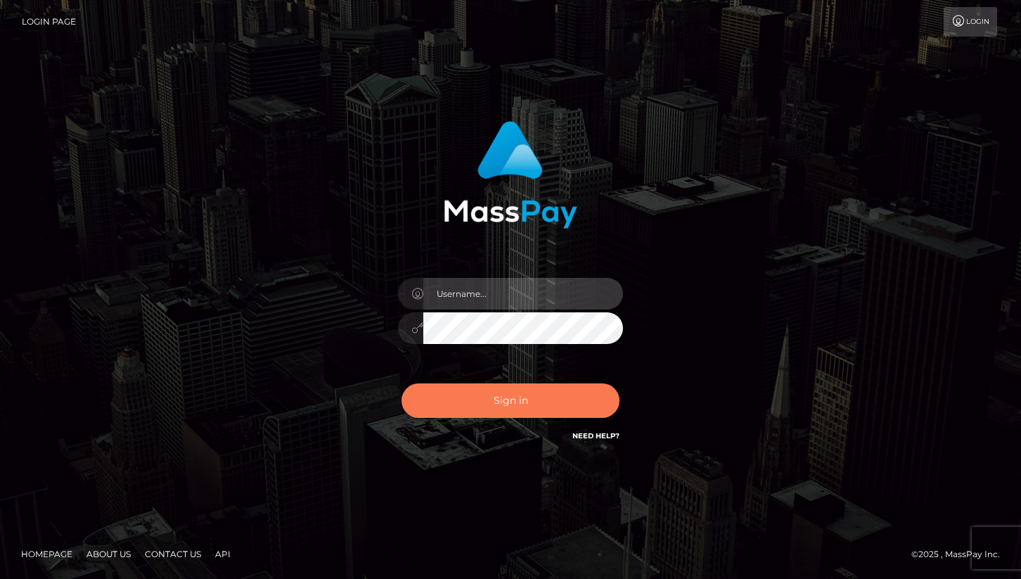
type input "cheli"
click at [516, 409] on button "Sign in" at bounding box center [511, 400] width 218 height 34
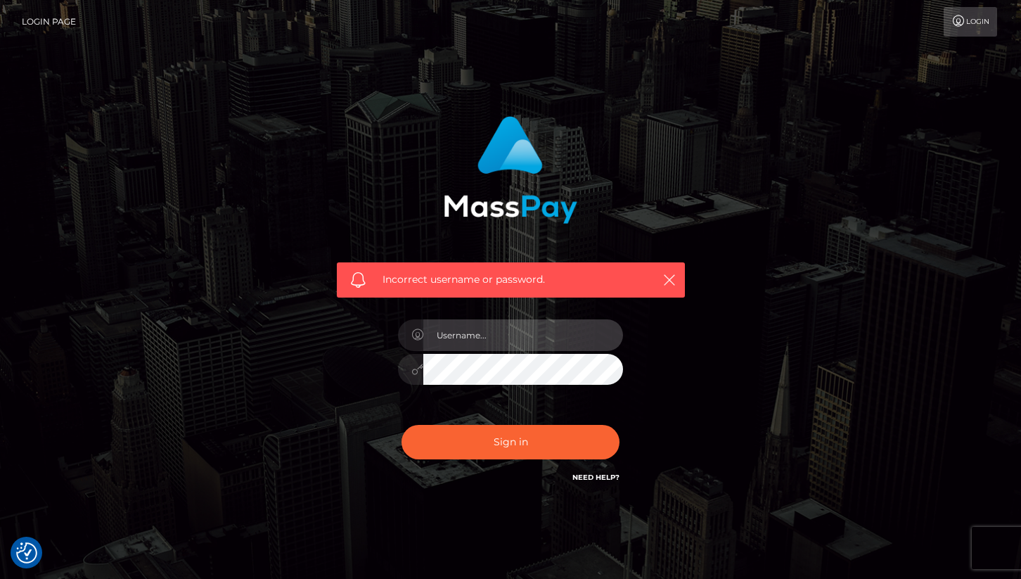
type input "cheli"
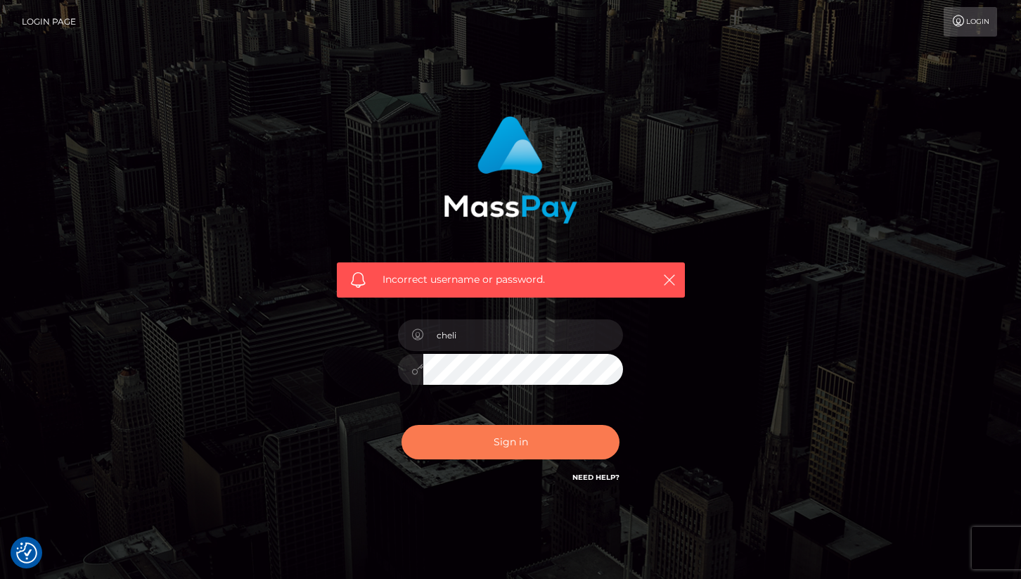
click at [520, 454] on button "Sign in" at bounding box center [511, 442] width 218 height 34
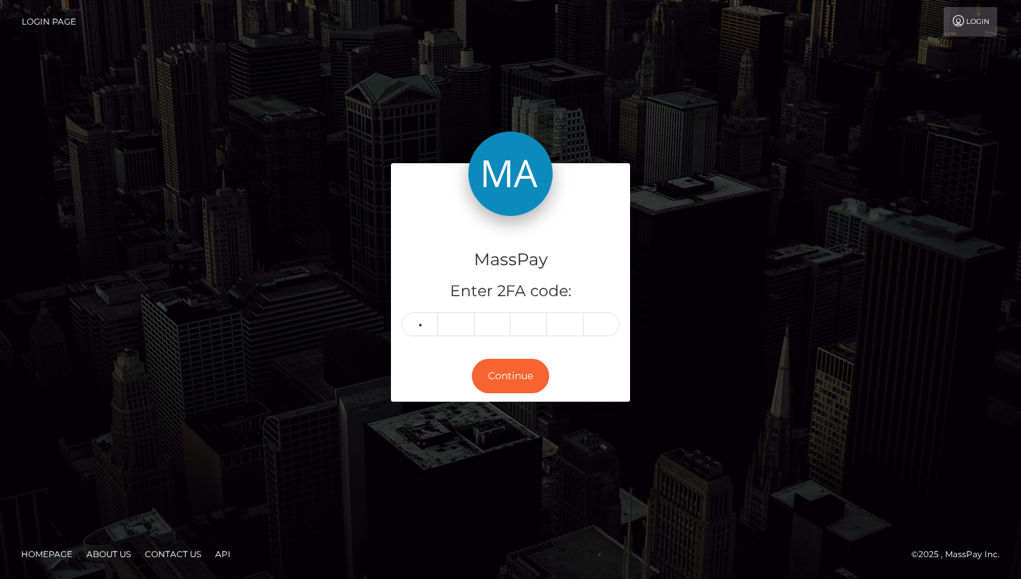
type input "7"
type input "3"
type input "1"
type input "5"
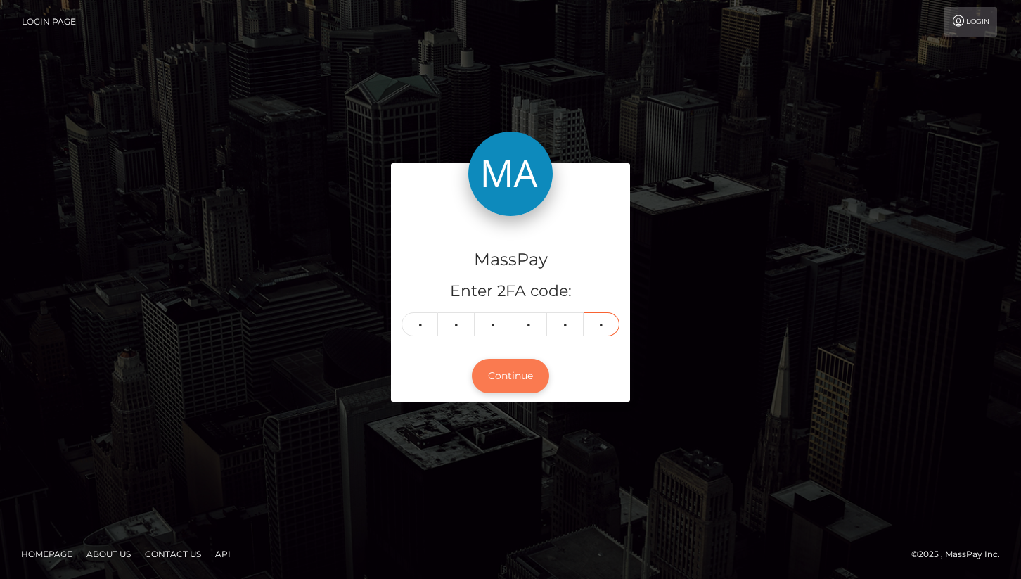
type input "0"
click at [519, 374] on button "Continue" at bounding box center [510, 376] width 77 height 34
click at [428, 322] on input "7" at bounding box center [420, 324] width 37 height 24
type input "5"
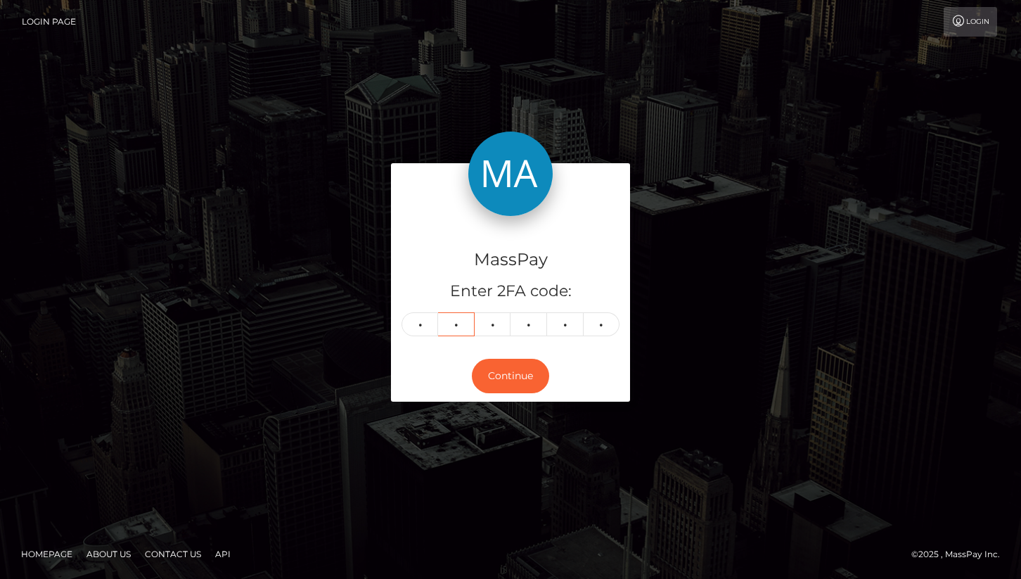
type input "8"
type input "4"
click at [487, 377] on button "Continue" at bounding box center [510, 376] width 77 height 34
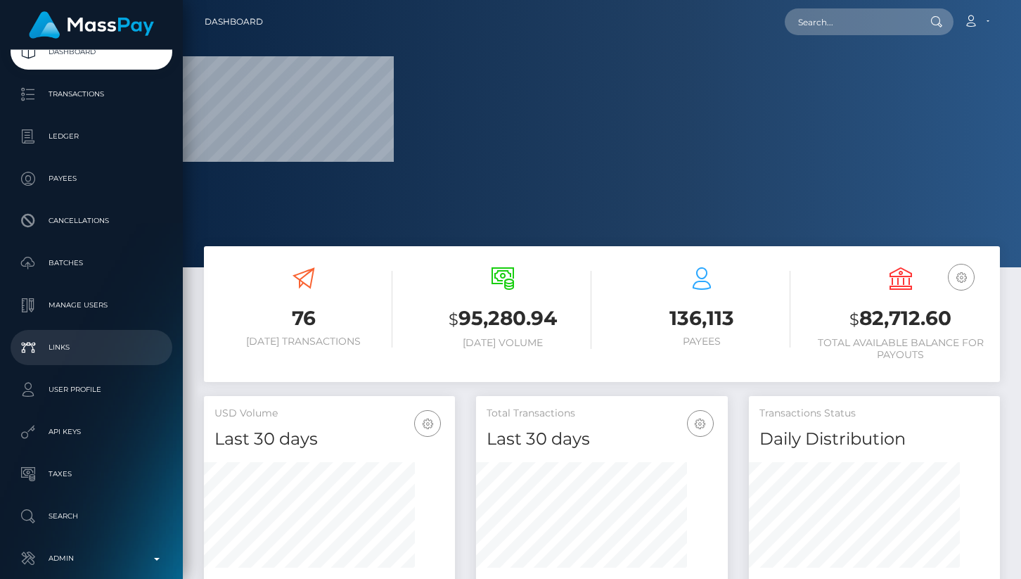
scroll to position [152, 0]
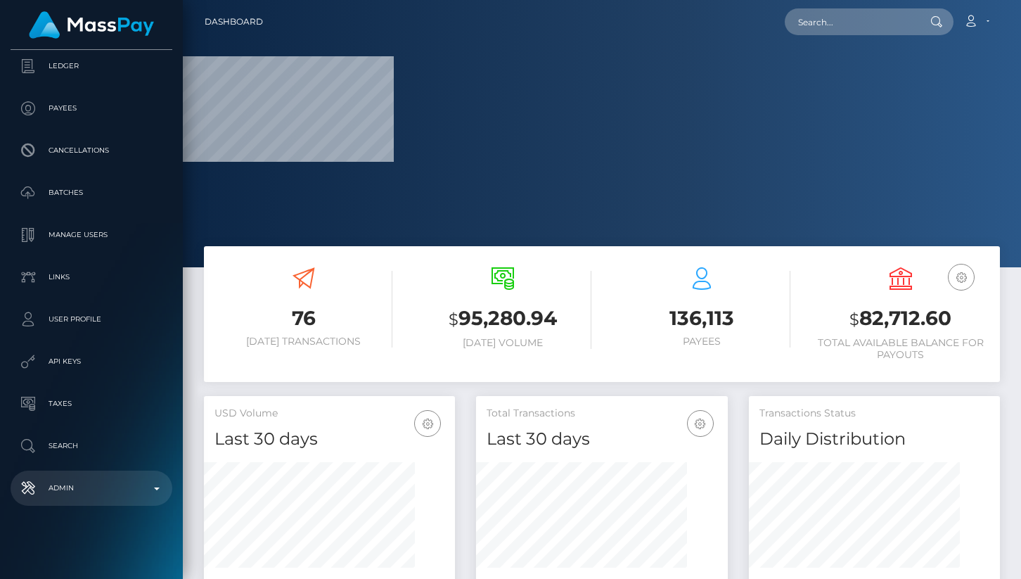
click at [126, 490] on p "Admin" at bounding box center [91, 488] width 151 height 21
select select
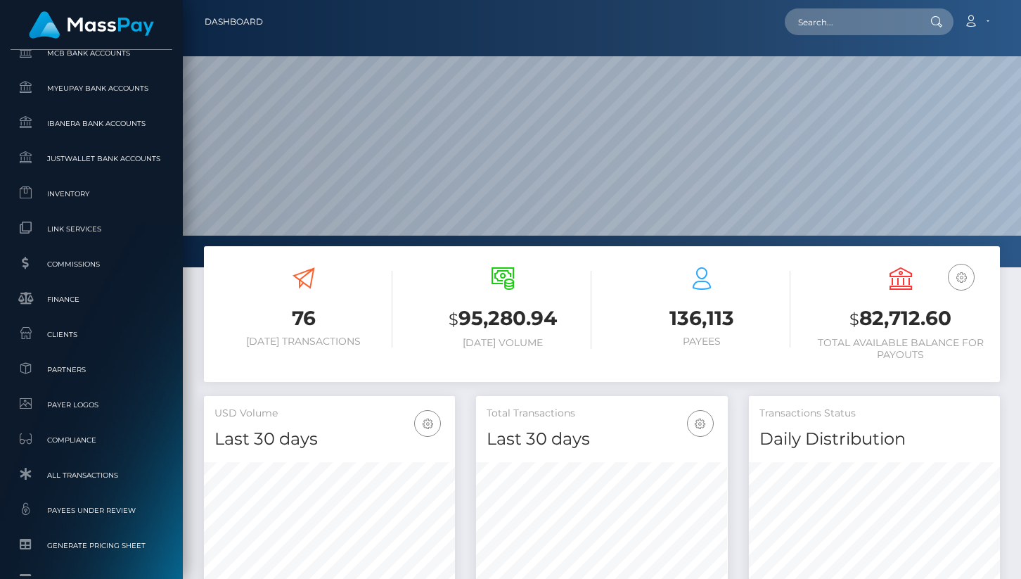
scroll to position [792, 0]
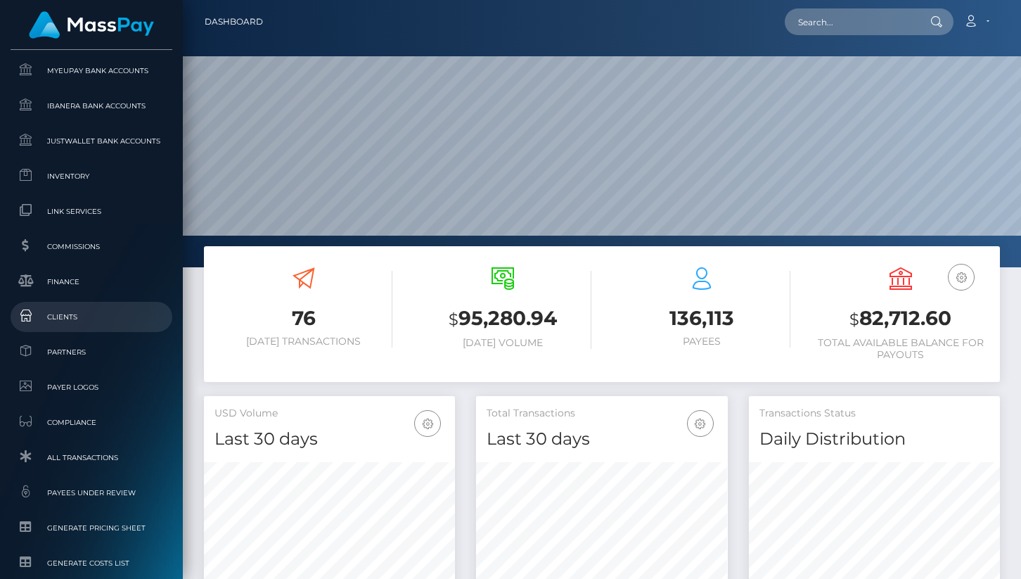
click at [86, 318] on span "Clients" at bounding box center [91, 317] width 151 height 16
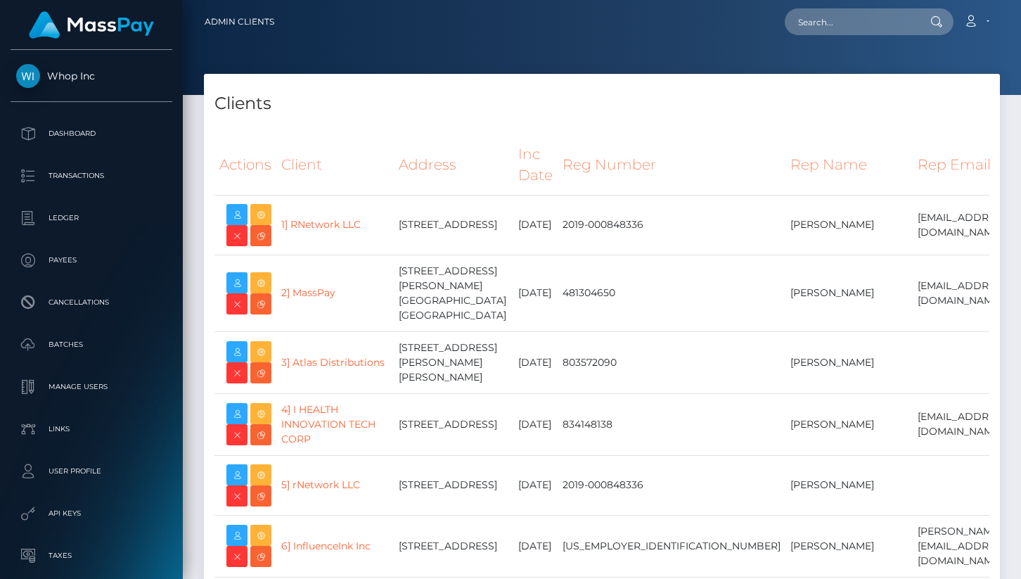
select select "223"
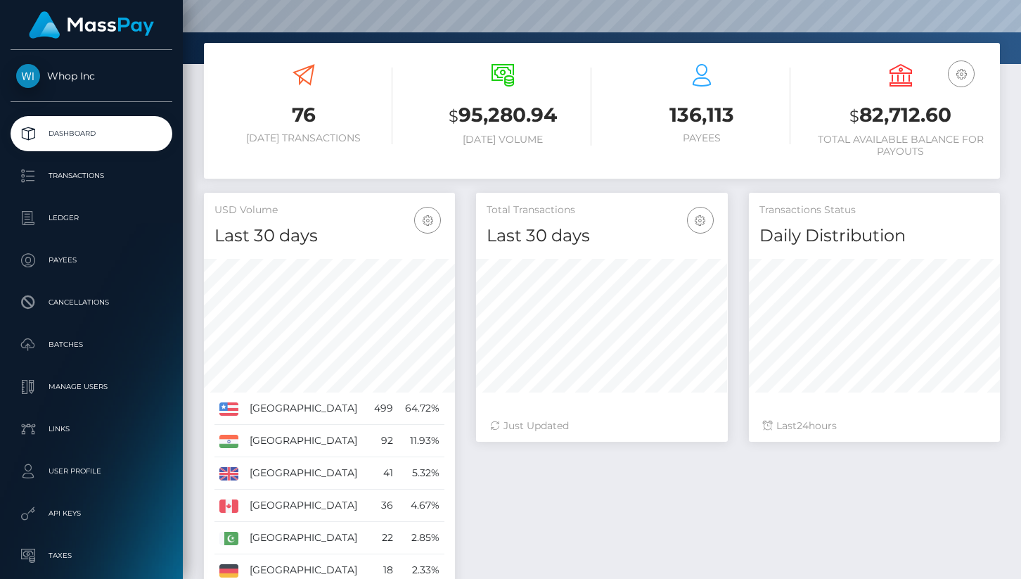
scroll to position [208, 0]
